Goal: Information Seeking & Learning: Find specific fact

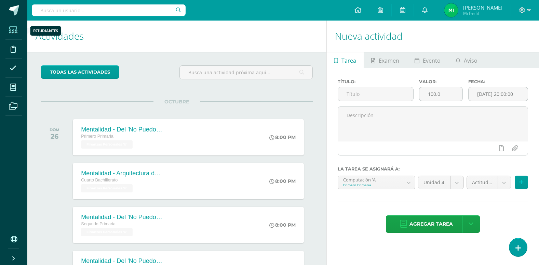
click at [12, 27] on icon at bounding box center [13, 30] width 9 height 7
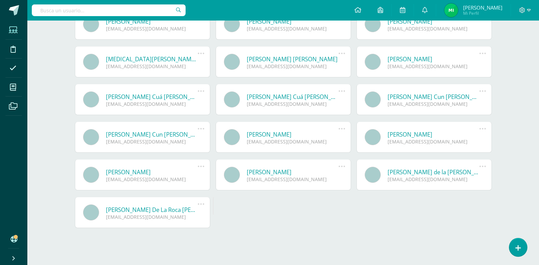
scroll to position [1309, 0]
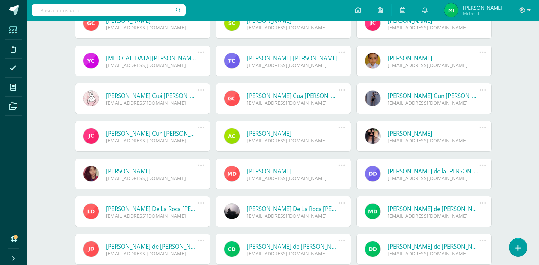
click at [138, 10] on input "text" at bounding box center [109, 10] width 154 height 12
type input "mario"
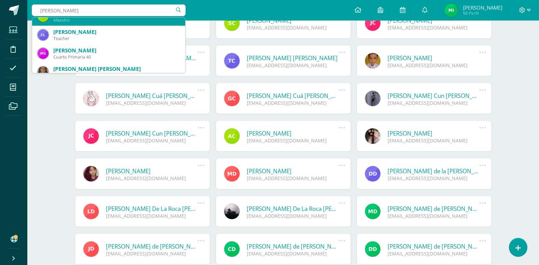
scroll to position [92, 0]
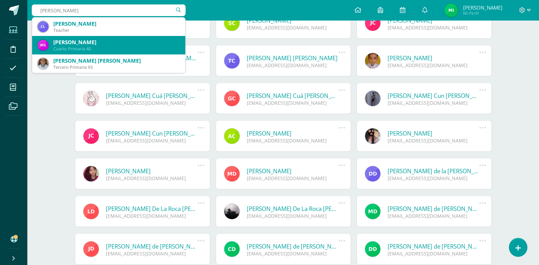
click at [134, 39] on div "[PERSON_NAME]" at bounding box center [116, 42] width 126 height 7
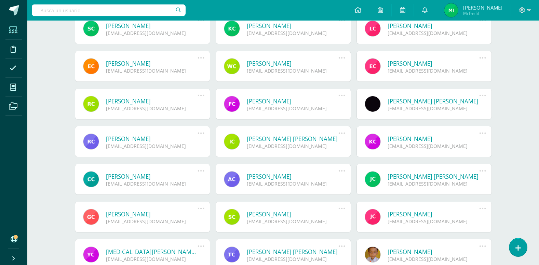
scroll to position [1104, 0]
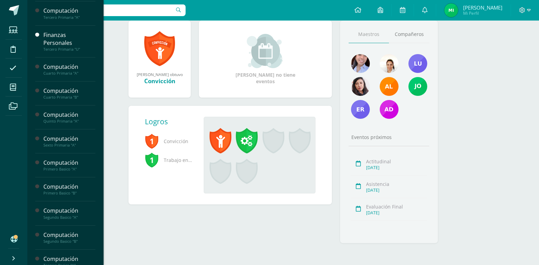
scroll to position [239, 0]
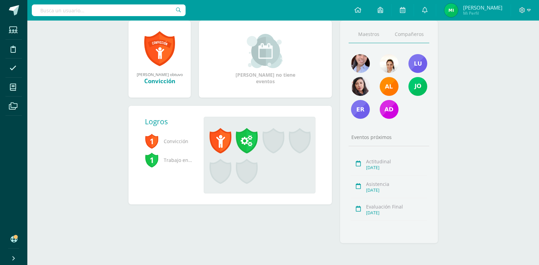
click at [415, 37] on link "Compañeros" at bounding box center [409, 34] width 40 height 17
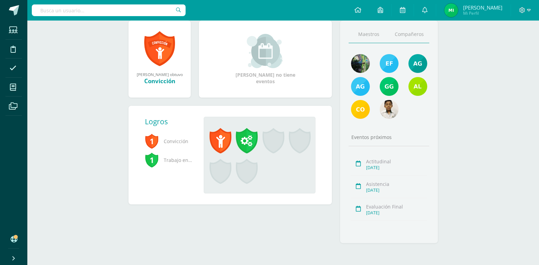
click at [378, 33] on link "Maestros" at bounding box center [369, 34] width 40 height 17
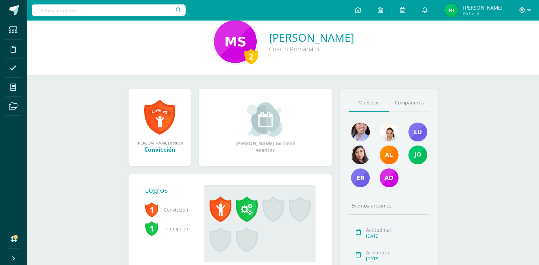
scroll to position [0, 0]
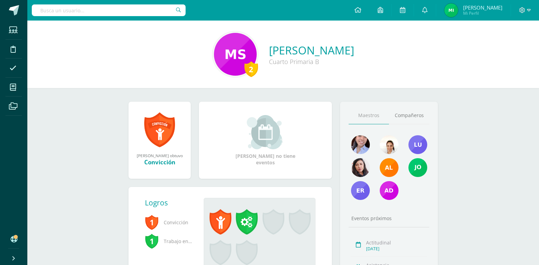
drag, startPoint x: 226, startPoint y: 61, endPoint x: 223, endPoint y: 59, distance: 4.0
click at [226, 61] on div "2 Mario Ricardo Sánchez Jimenez Cuarto Primaria B" at bounding box center [283, 53] width 501 height 45
click at [216, 57] on img at bounding box center [235, 54] width 43 height 43
click at [172, 10] on input "text" at bounding box center [109, 10] width 154 height 12
drag, startPoint x: 382, startPoint y: 95, endPoint x: 382, endPoint y: 77, distance: 17.8
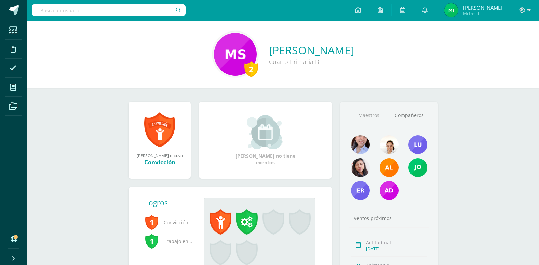
click at [382, 77] on div "2 Mario Ricardo Sánchez Jimenez Cuarto Primaria B Mario Ricardo ganó el logro: …" at bounding box center [283, 183] width 512 height 325
drag, startPoint x: 123, startPoint y: 3, endPoint x: 146, endPoint y: 31, distance: 36.0
click at [137, 27] on body "Estudiantes Disciplina Asistencia Mis cursos Archivos Soporte Ayuda Reportar un…" at bounding box center [269, 173] width 539 height 346
click at [214, 59] on img at bounding box center [235, 54] width 43 height 43
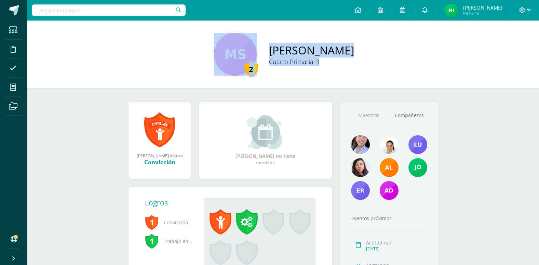
drag, startPoint x: 98, startPoint y: 108, endPoint x: 92, endPoint y: 125, distance: 18.1
click at [92, 125] on div "2 Mario Ricardo Sánchez Jimenez Cuarto Primaria B Mario Ricardo ganó el logro: …" at bounding box center [283, 183] width 512 height 325
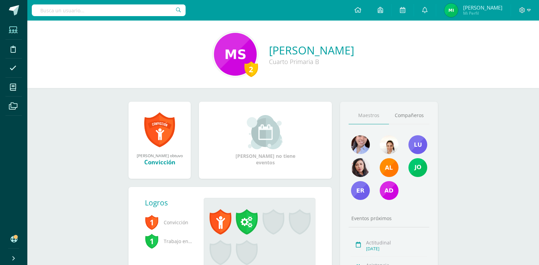
click at [12, 28] on icon at bounding box center [13, 30] width 9 height 7
click at [11, 27] on icon at bounding box center [13, 30] width 9 height 7
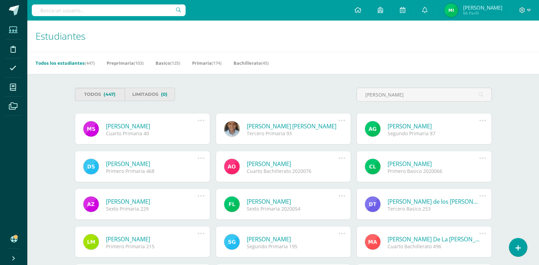
click at [203, 119] on icon at bounding box center [201, 121] width 8 height 8
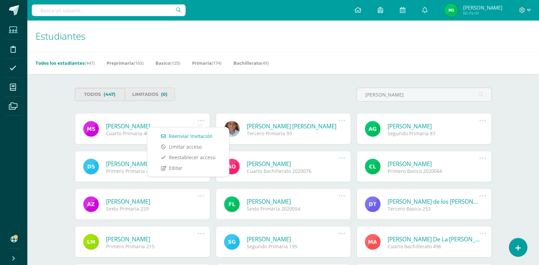
click at [245, 102] on div "Todos (447) Limitados (0)" at bounding box center [177, 97] width 211 height 19
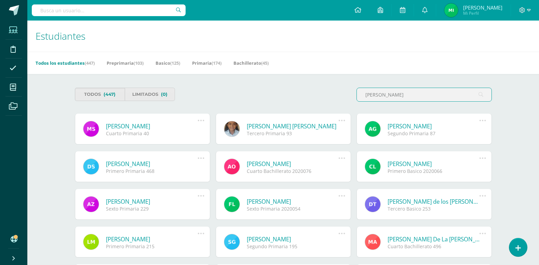
click at [412, 98] on input "mario" at bounding box center [424, 94] width 135 height 13
type input "m"
click at [329, 100] on div "Todos (447) Limitados (0)" at bounding box center [283, 97] width 423 height 19
click at [331, 101] on div "Todos (447) Limitados (0)" at bounding box center [283, 97] width 423 height 19
drag, startPoint x: 270, startPoint y: 83, endPoint x: 264, endPoint y: 81, distance: 7.2
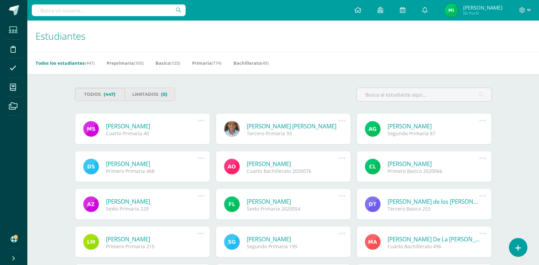
click at [15, 25] on span at bounding box center [12, 29] width 15 height 15
click at [13, 29] on icon at bounding box center [13, 30] width 9 height 7
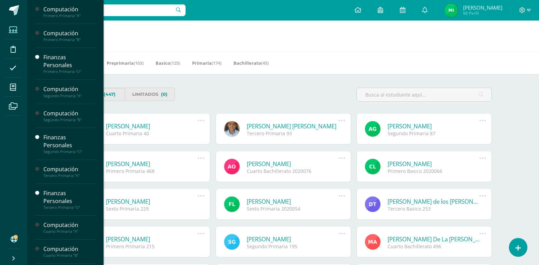
drag, startPoint x: 31, startPoint y: 89, endPoint x: 29, endPoint y: 94, distance: 5.4
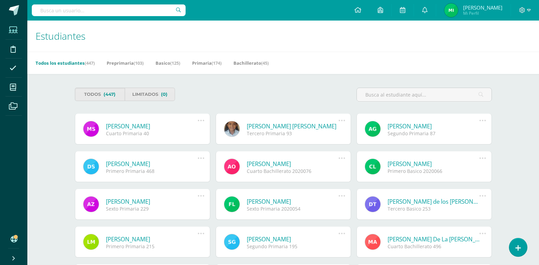
click at [12, 27] on icon at bounding box center [13, 30] width 9 height 7
click at [77, 8] on input "text" at bounding box center [109, 10] width 154 height 12
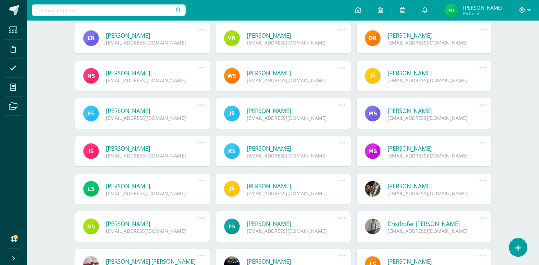
scroll to position [4628, 0]
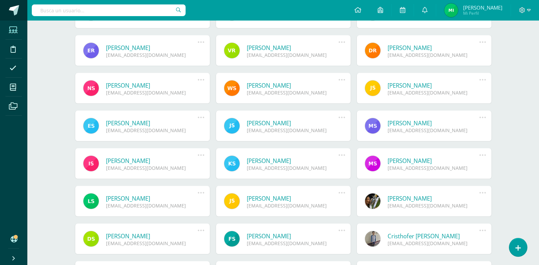
click at [17, 8] on span at bounding box center [14, 10] width 10 height 10
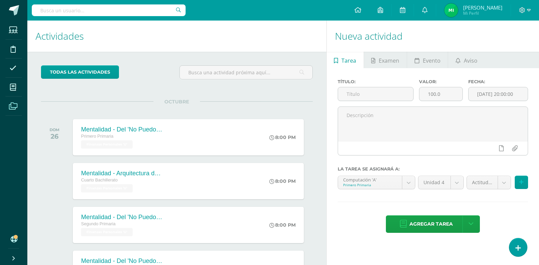
click at [13, 107] on icon at bounding box center [13, 106] width 9 height 7
click at [73, 120] on div "DOM 26 Mentalidad - Del 'No Puedo' al '¿Cómo Puedo?' Primero Primaria Finanzas …" at bounding box center [177, 137] width 272 height 38
